Goal: Navigation & Orientation: Find specific page/section

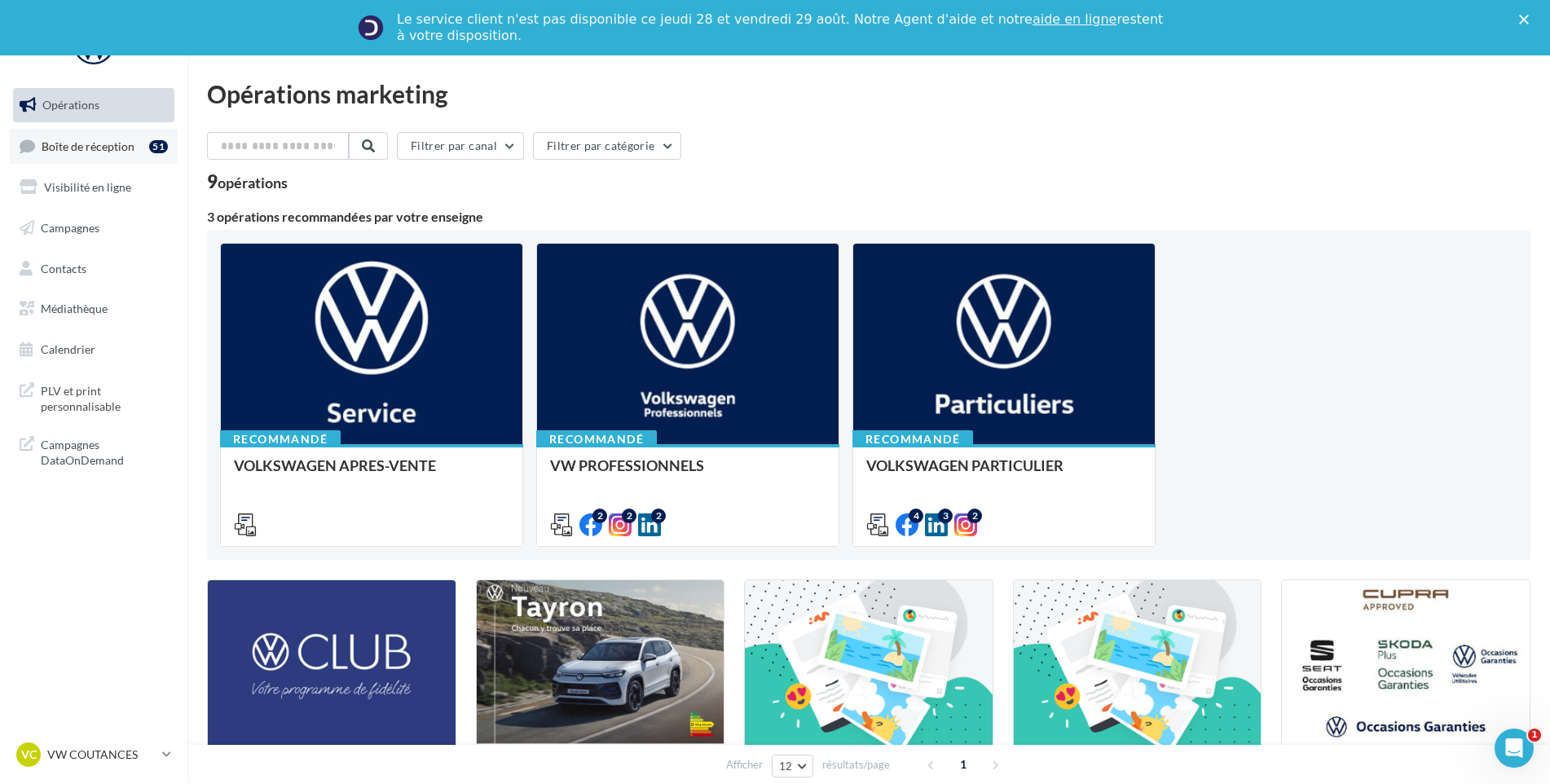
click at [95, 150] on span "Boîte de réception" at bounding box center [88, 145] width 93 height 14
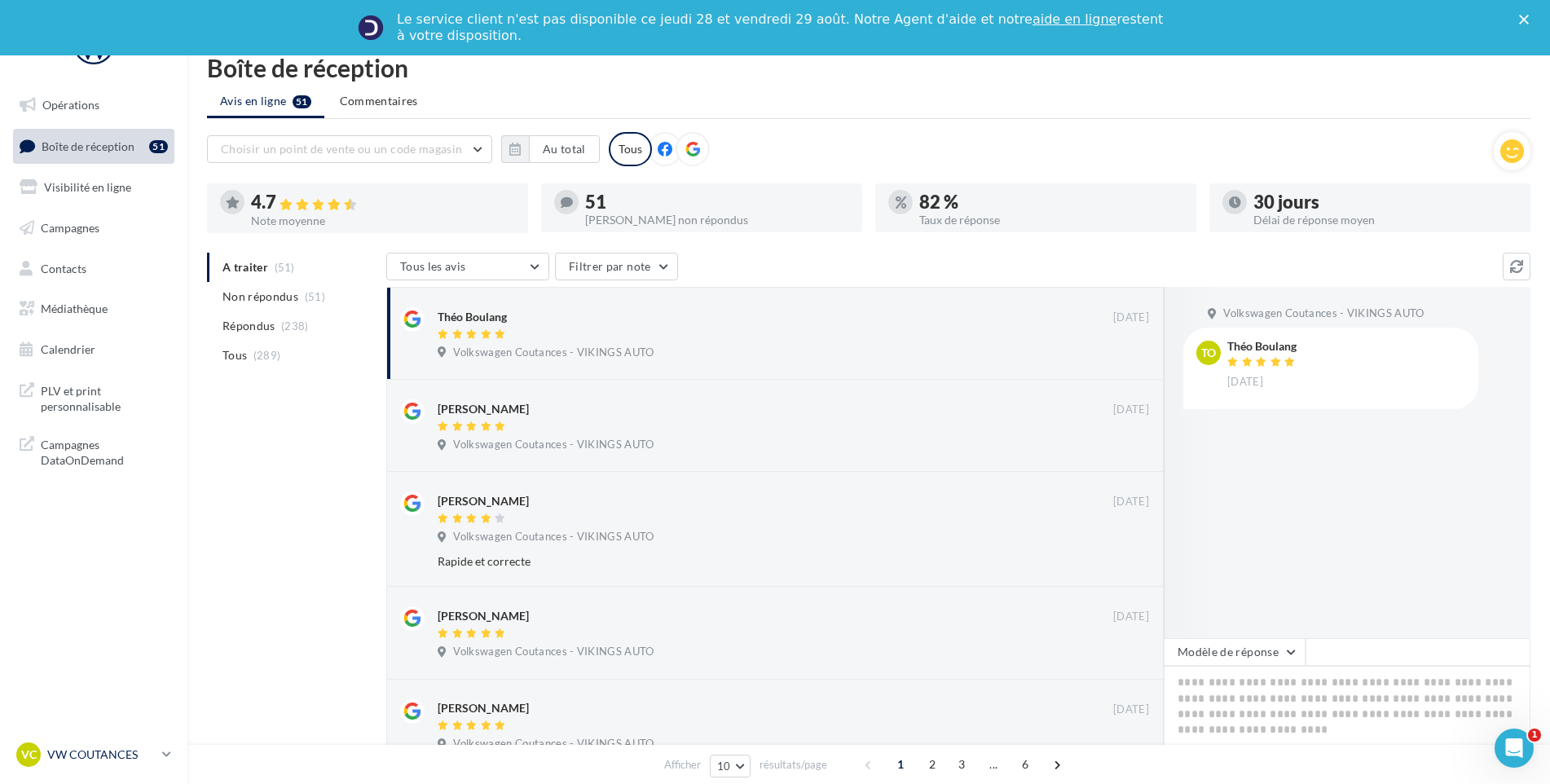
click at [114, 769] on link "VC VW COUTANCES vw-cou-vau" at bounding box center [94, 754] width 161 height 31
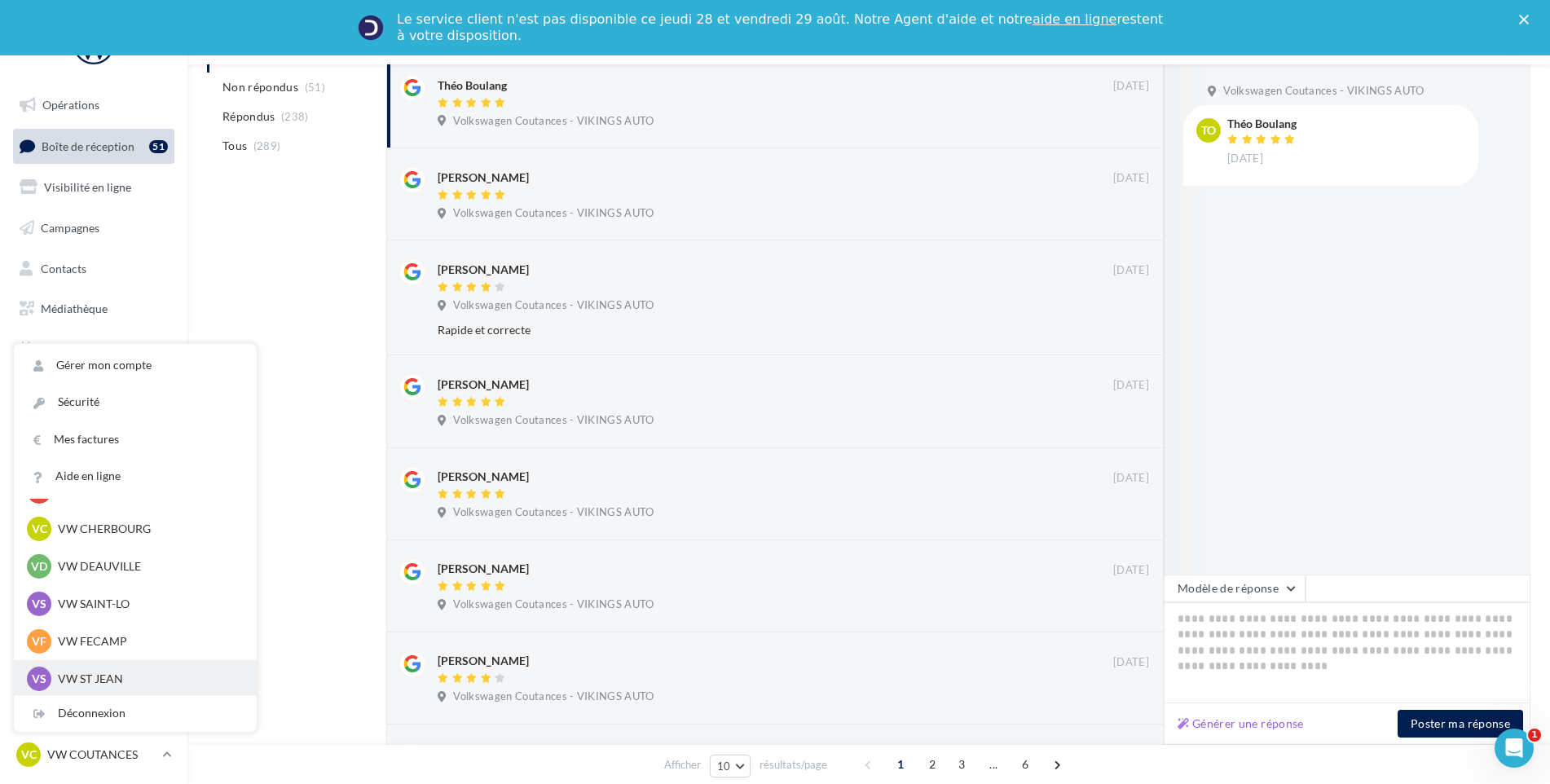
scroll to position [245, 0]
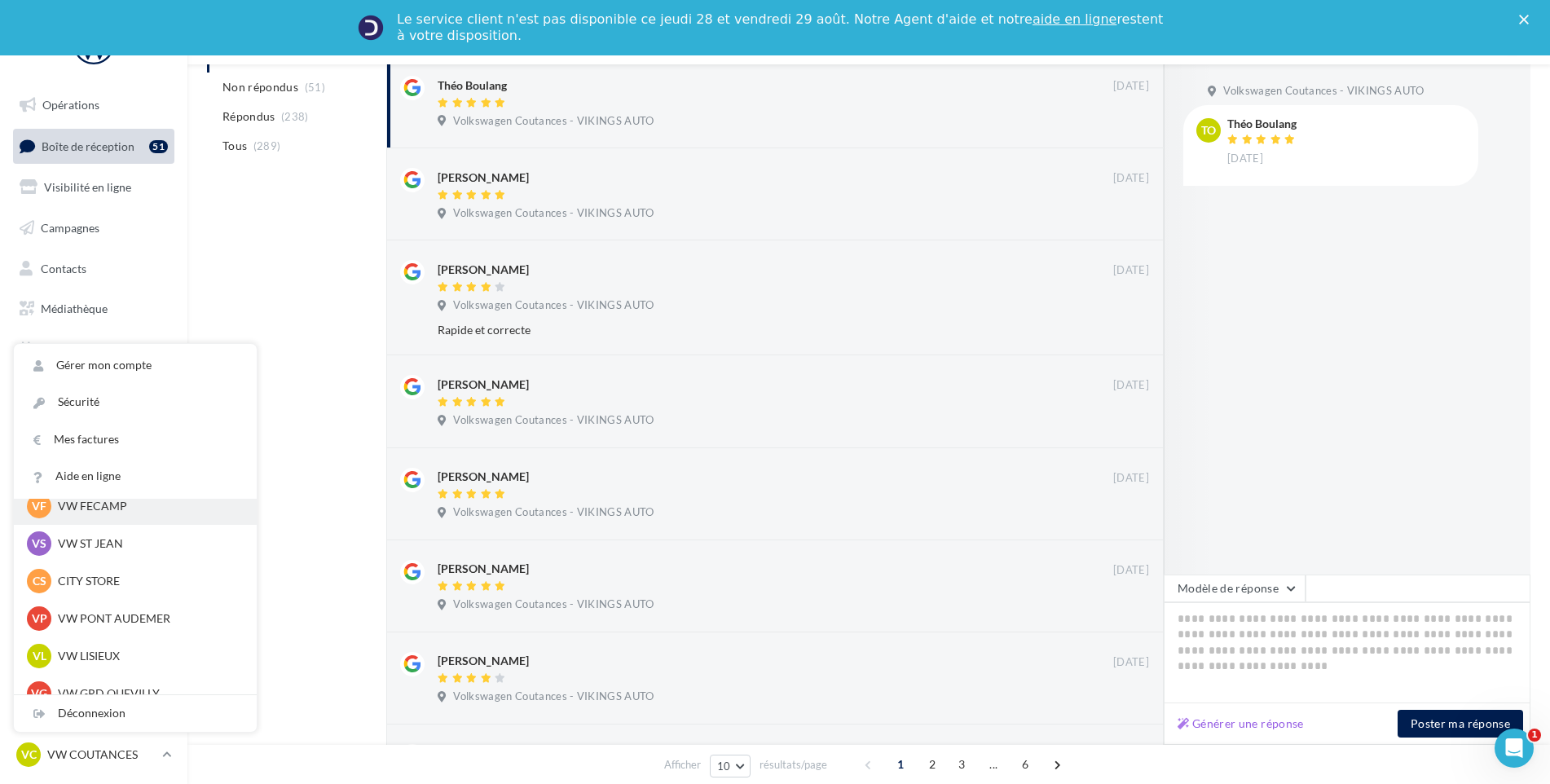
click at [157, 523] on div "VF VW FECAMP vw-stl-vau" at bounding box center [135, 506] width 243 height 38
click at [160, 517] on div "VF VW FECAMP vw-stl-vau" at bounding box center [135, 505] width 217 height 25
